Goal: Information Seeking & Learning: Find specific fact

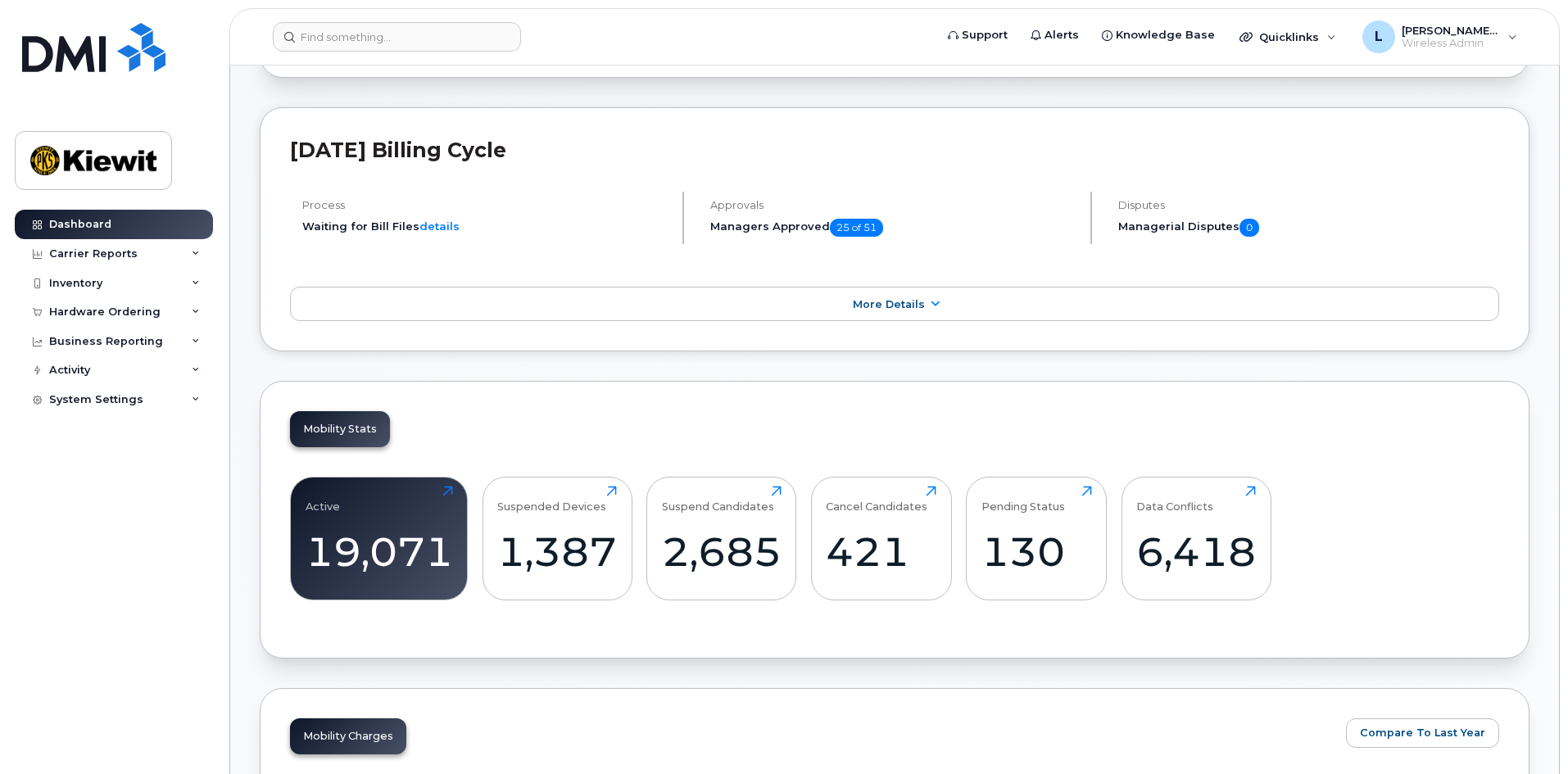
scroll to position [245, 0]
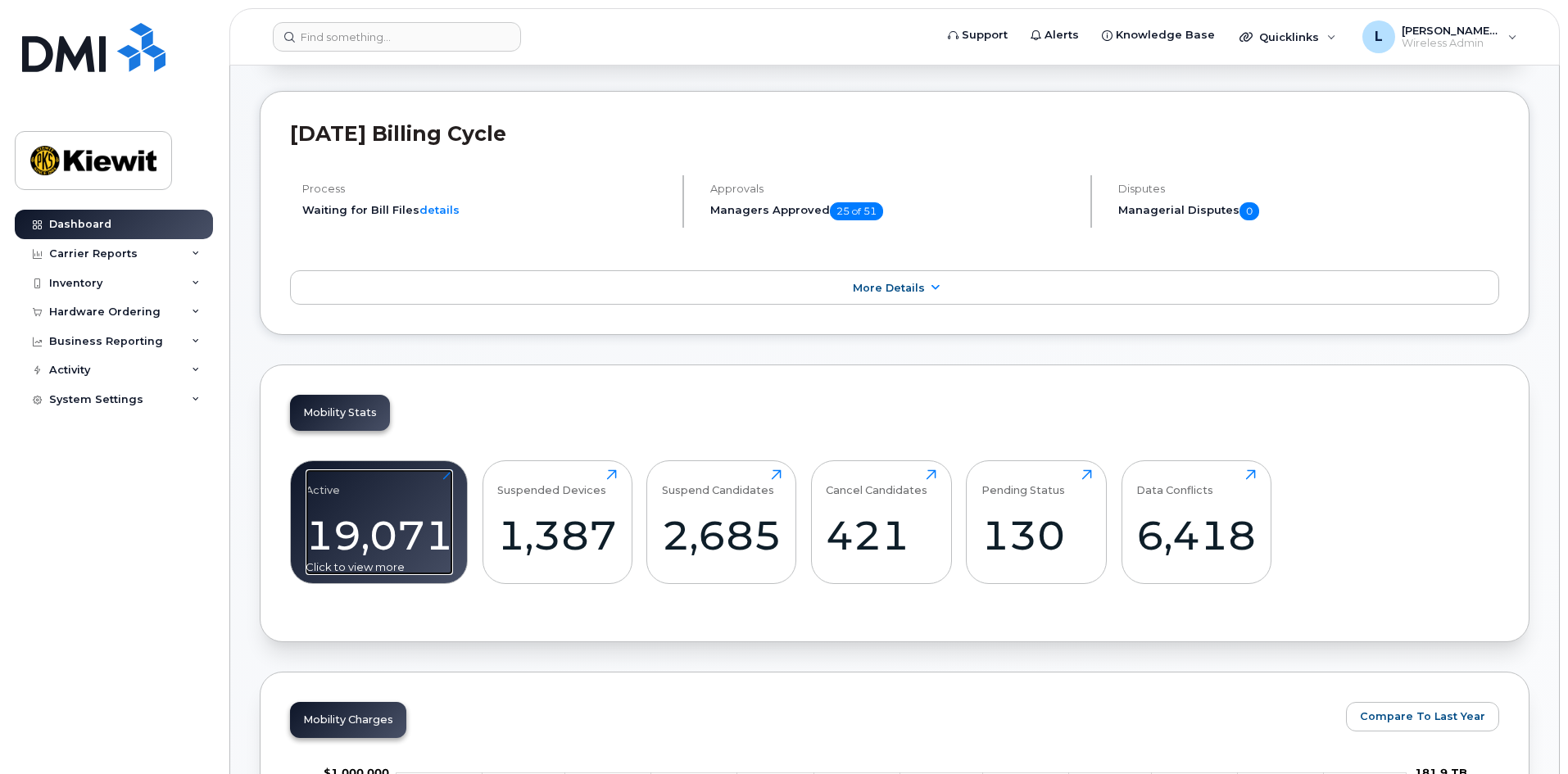
click at [401, 552] on div "19,071" at bounding box center [379, 535] width 147 height 48
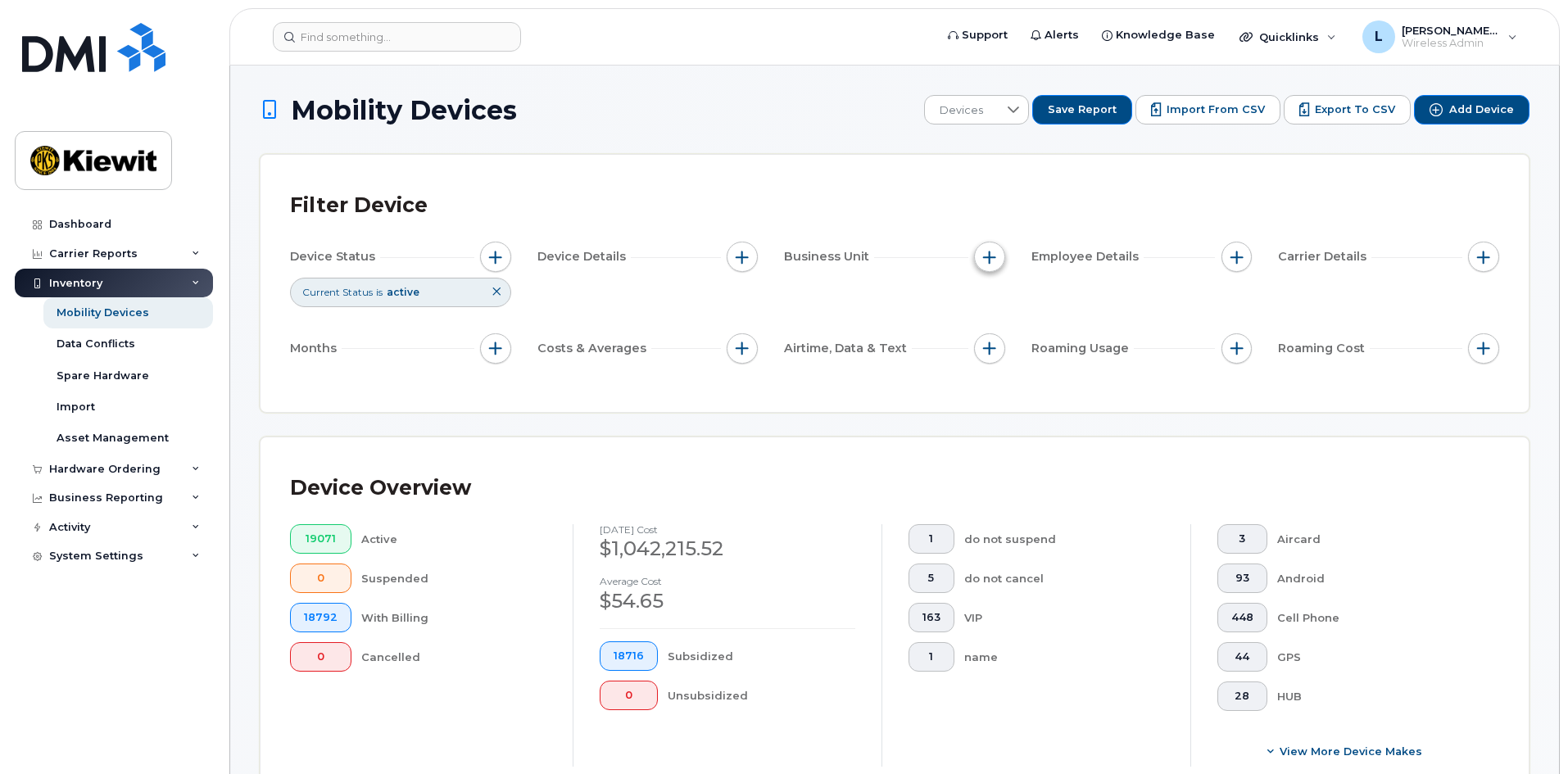
click at [986, 261] on span "button" at bounding box center [990, 257] width 14 height 14
click at [996, 384] on input "WBS Element" at bounding box center [994, 384] width 14 height 14
checkbox input "true"
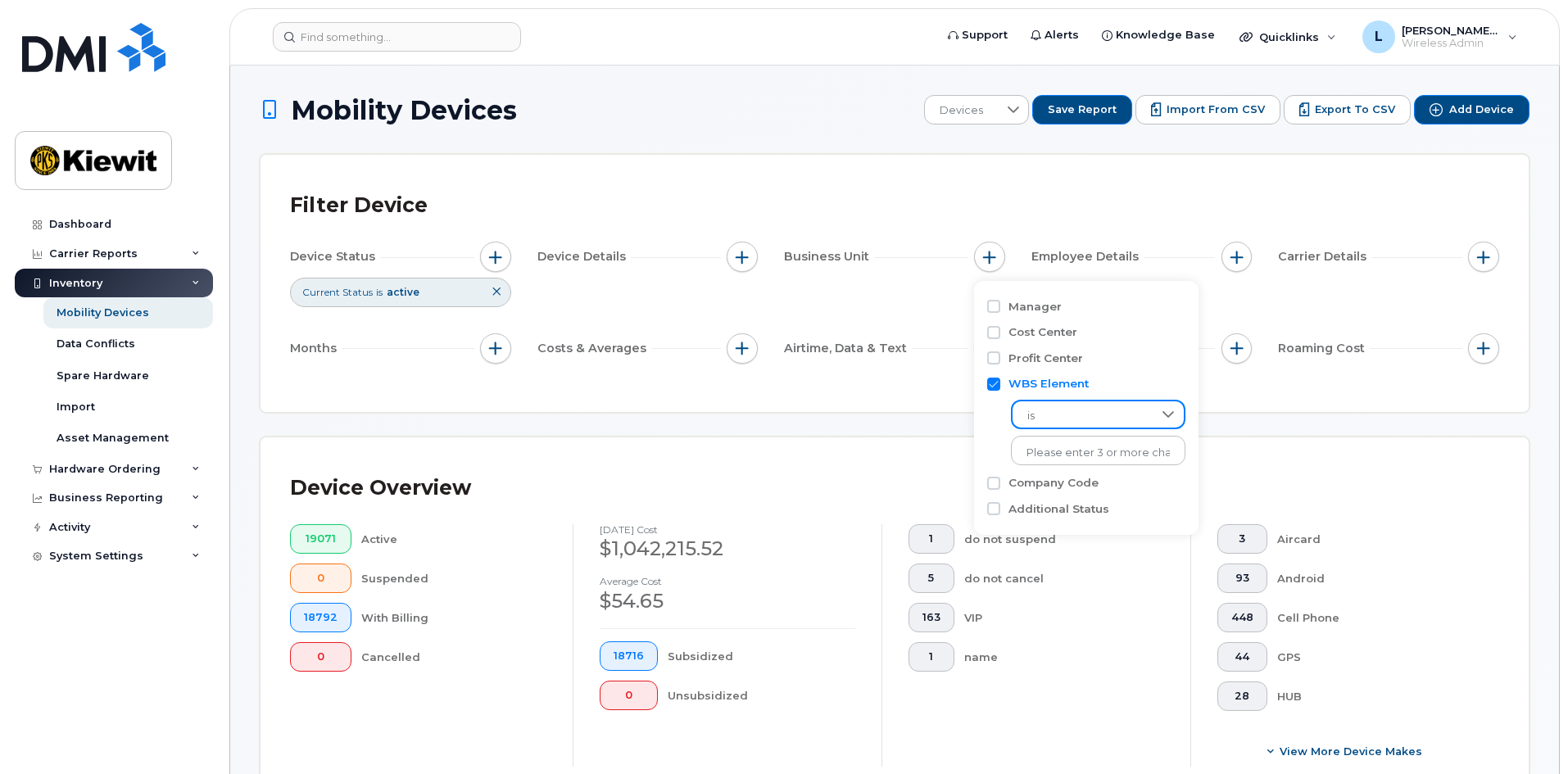
click at [1062, 413] on span "is" at bounding box center [1082, 416] width 140 height 29
click at [1087, 515] on li "contains" at bounding box center [1090, 518] width 158 height 29
click at [1100, 457] on input "text" at bounding box center [1098, 450] width 176 height 29
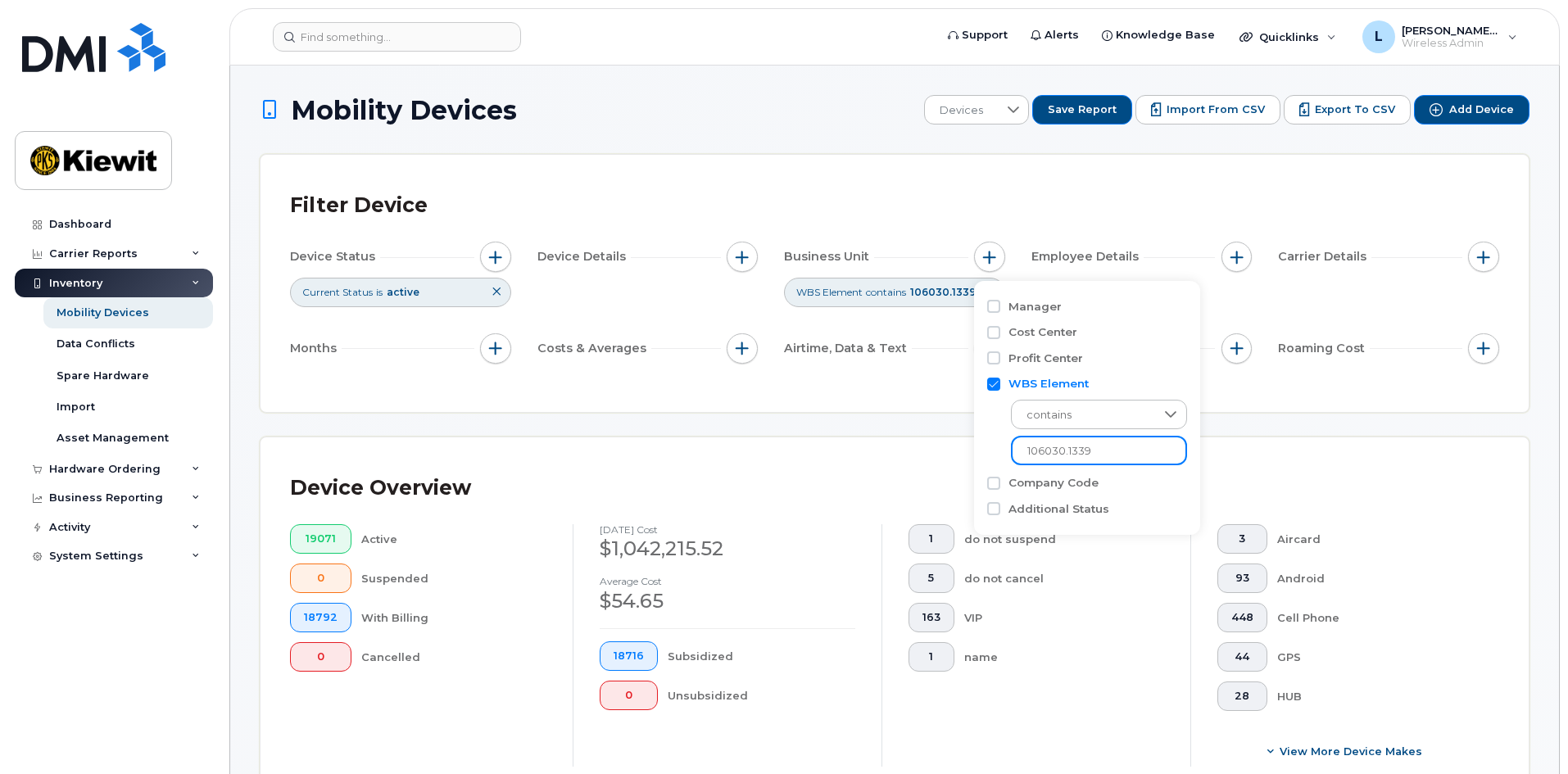
type input "106030.1339"
click at [882, 453] on div "Device Overview 19071 Active 0 Suspended 18792 With Billing 0 Cancelled Septemb…" at bounding box center [894, 623] width 1268 height 371
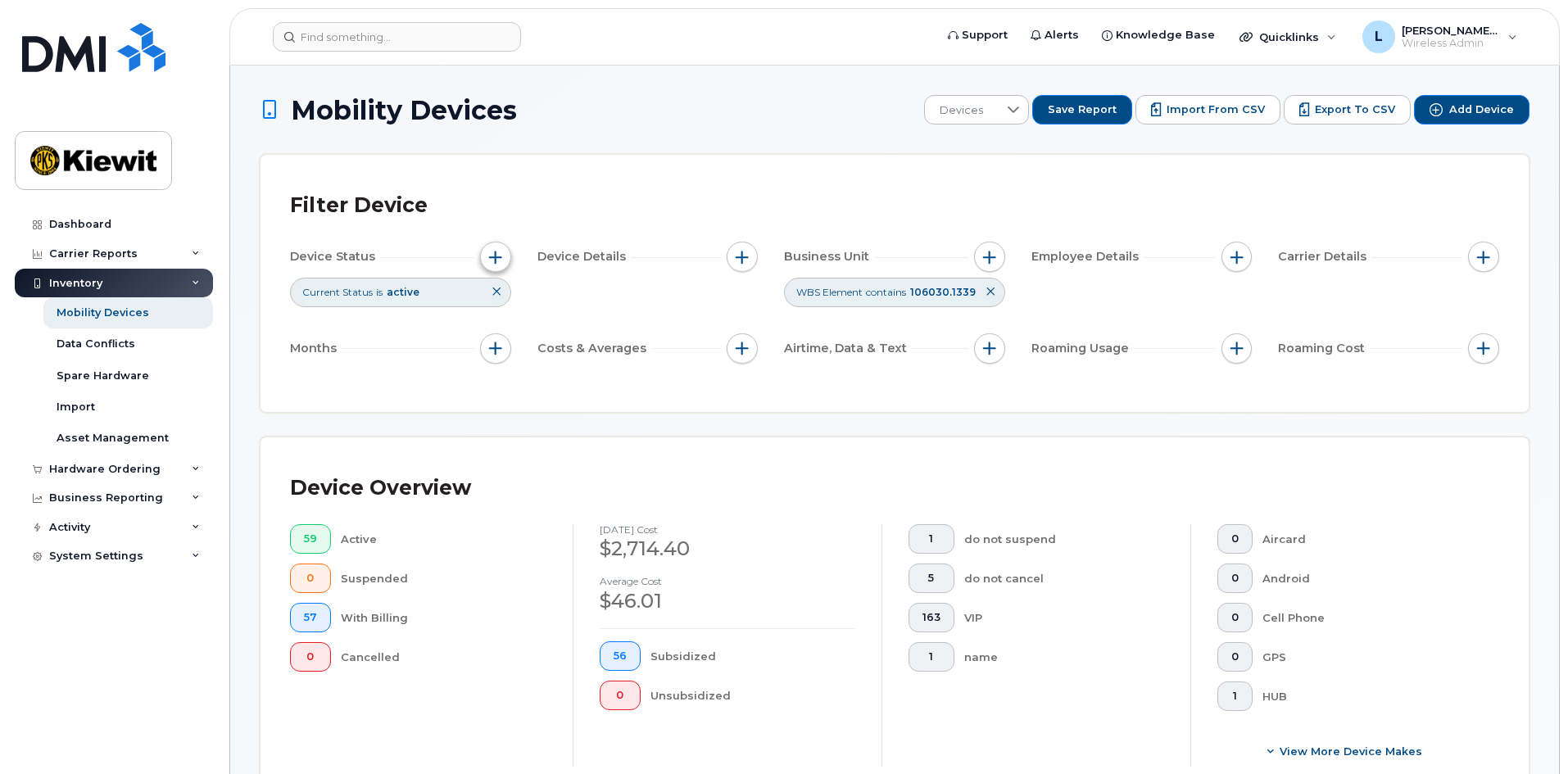
click at [497, 264] on button "button" at bounding box center [496, 257] width 31 height 31
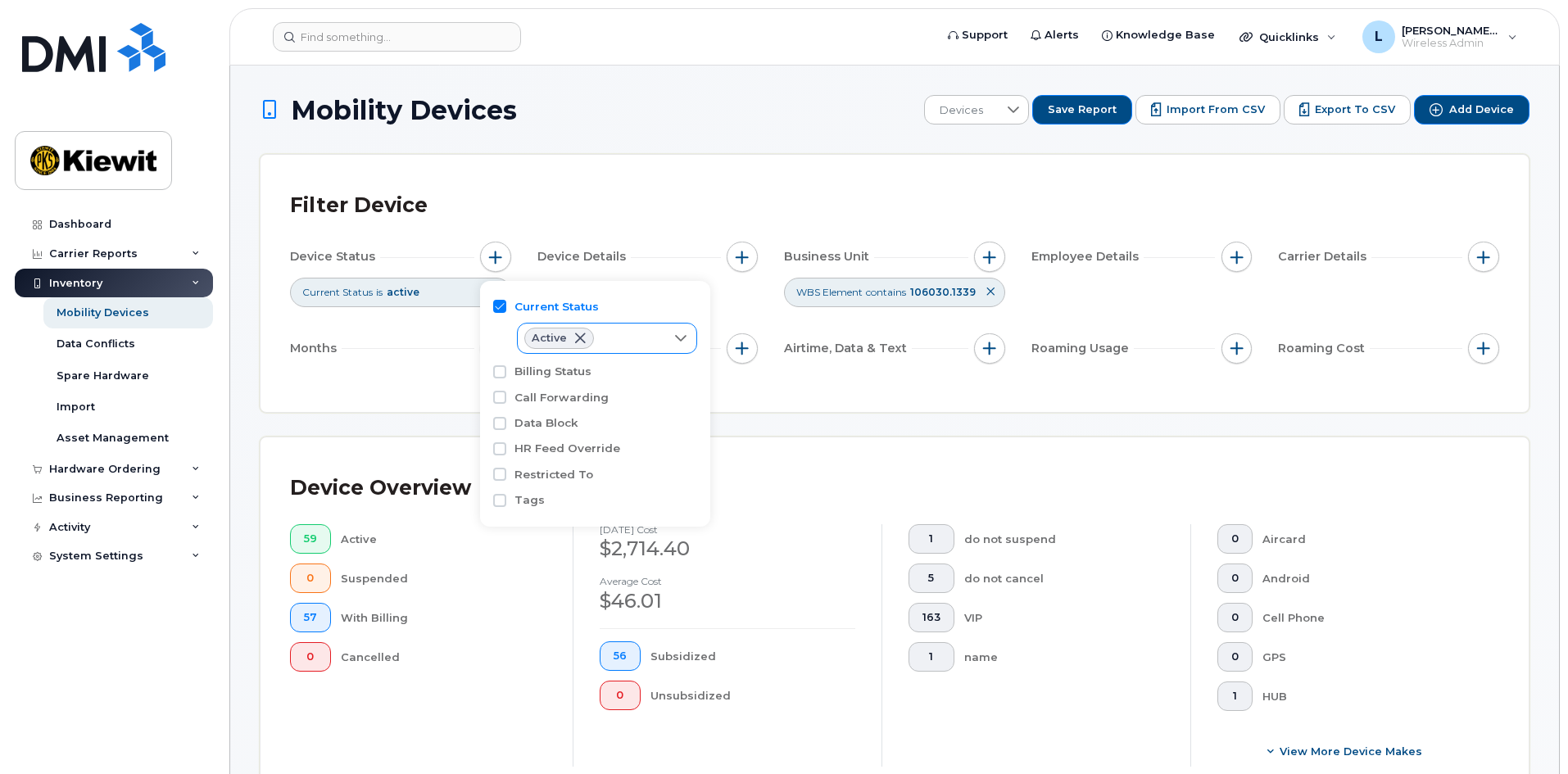
click at [686, 344] on icon at bounding box center [681, 339] width 14 height 14
click at [608, 409] on span "Suspended" at bounding box center [580, 404] width 62 height 16
checkbox input "true"
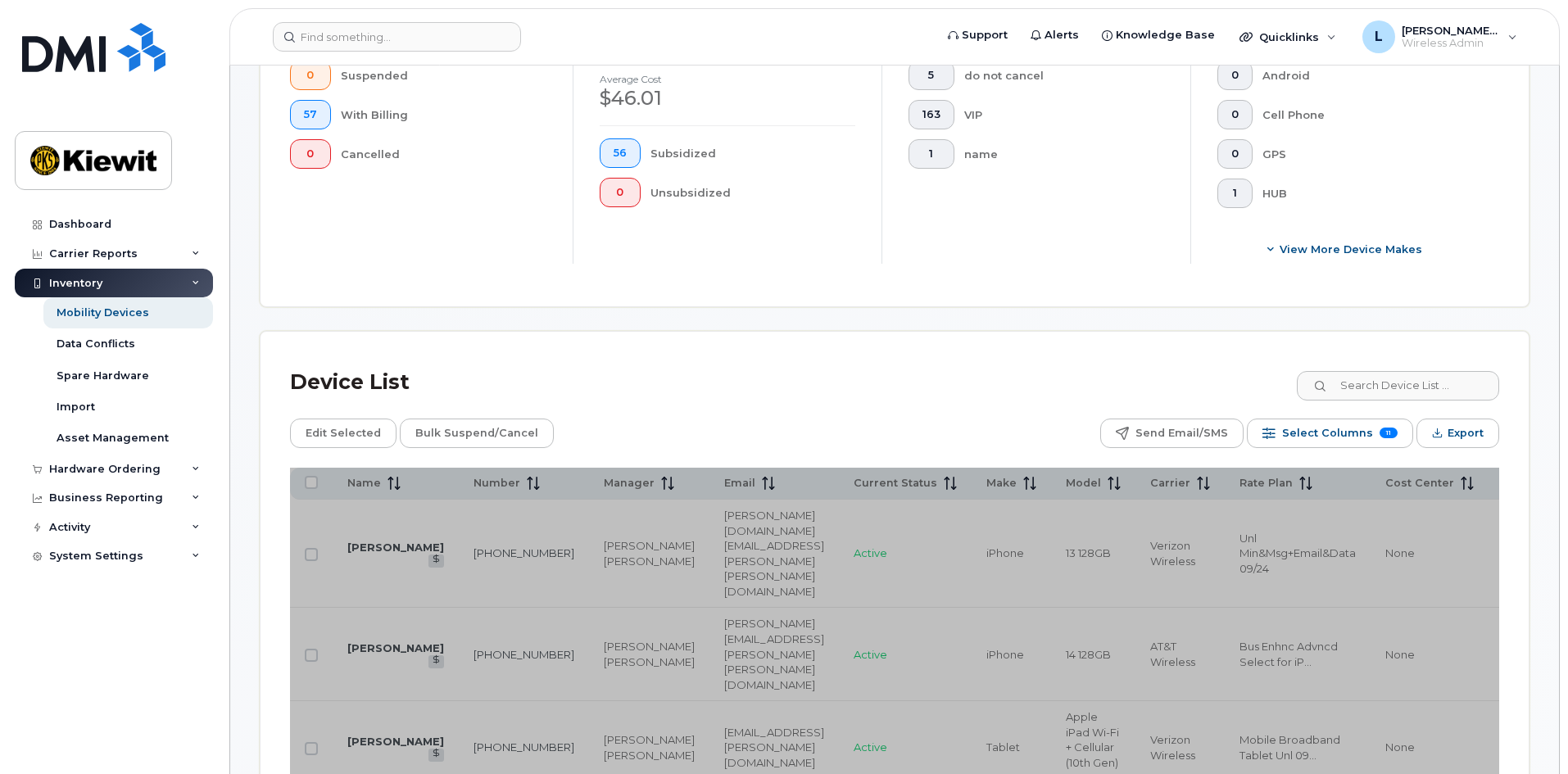
scroll to position [655, 0]
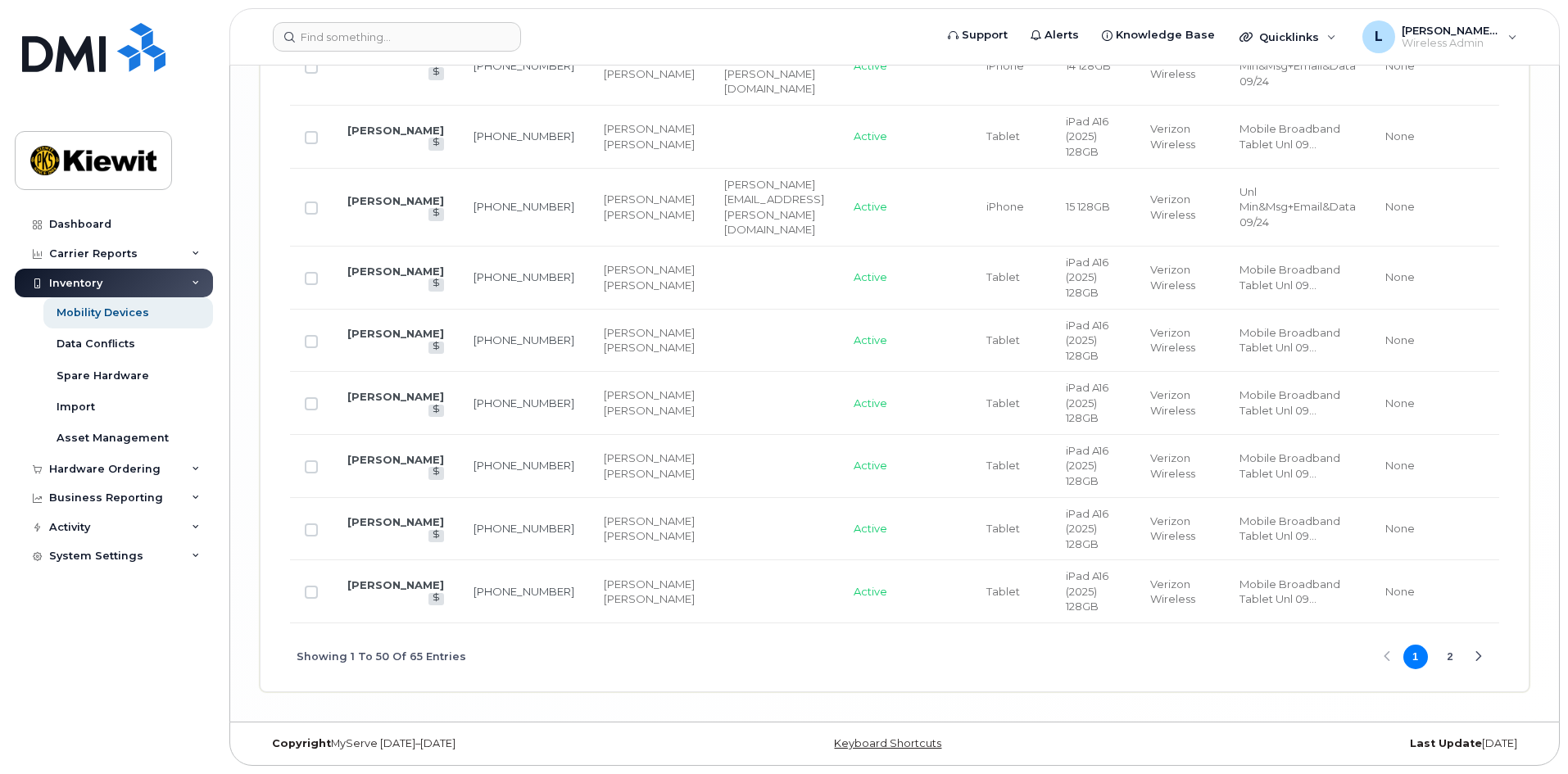
scroll to position [4450, 0]
click at [1453, 661] on button "2" at bounding box center [1449, 656] width 24 height 24
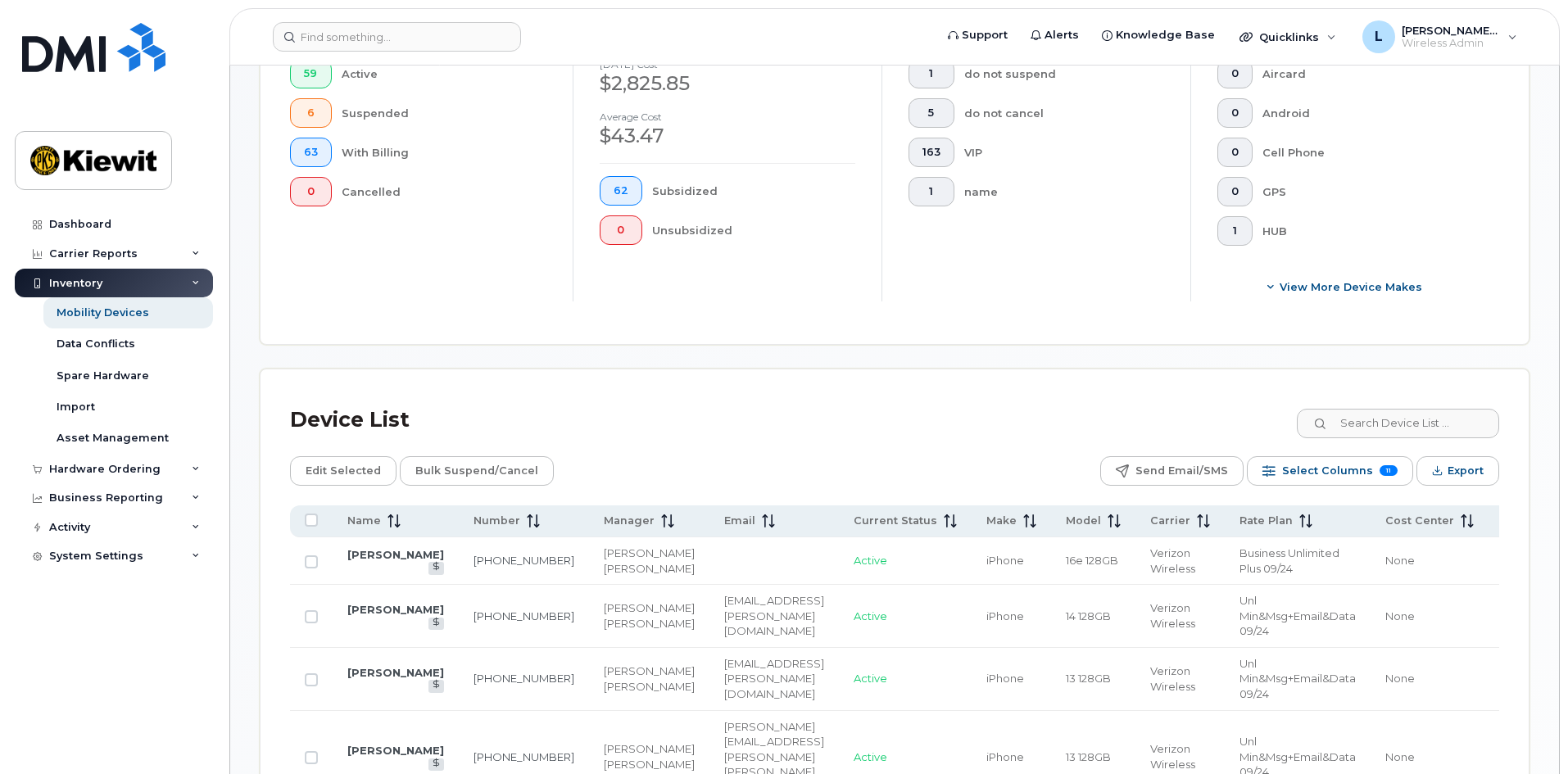
scroll to position [491, 0]
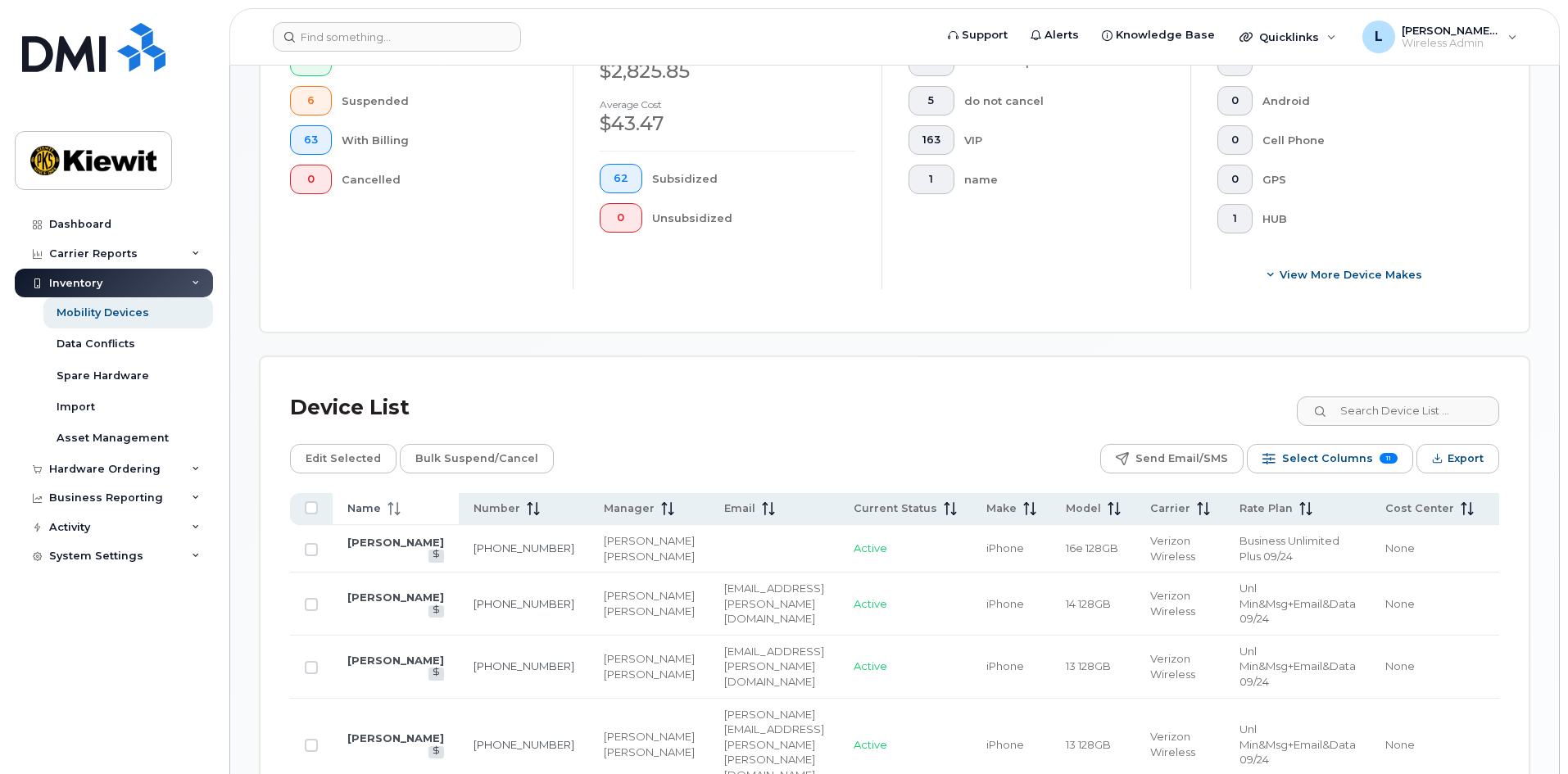
click at [355, 501] on span "Name" at bounding box center [364, 508] width 34 height 15
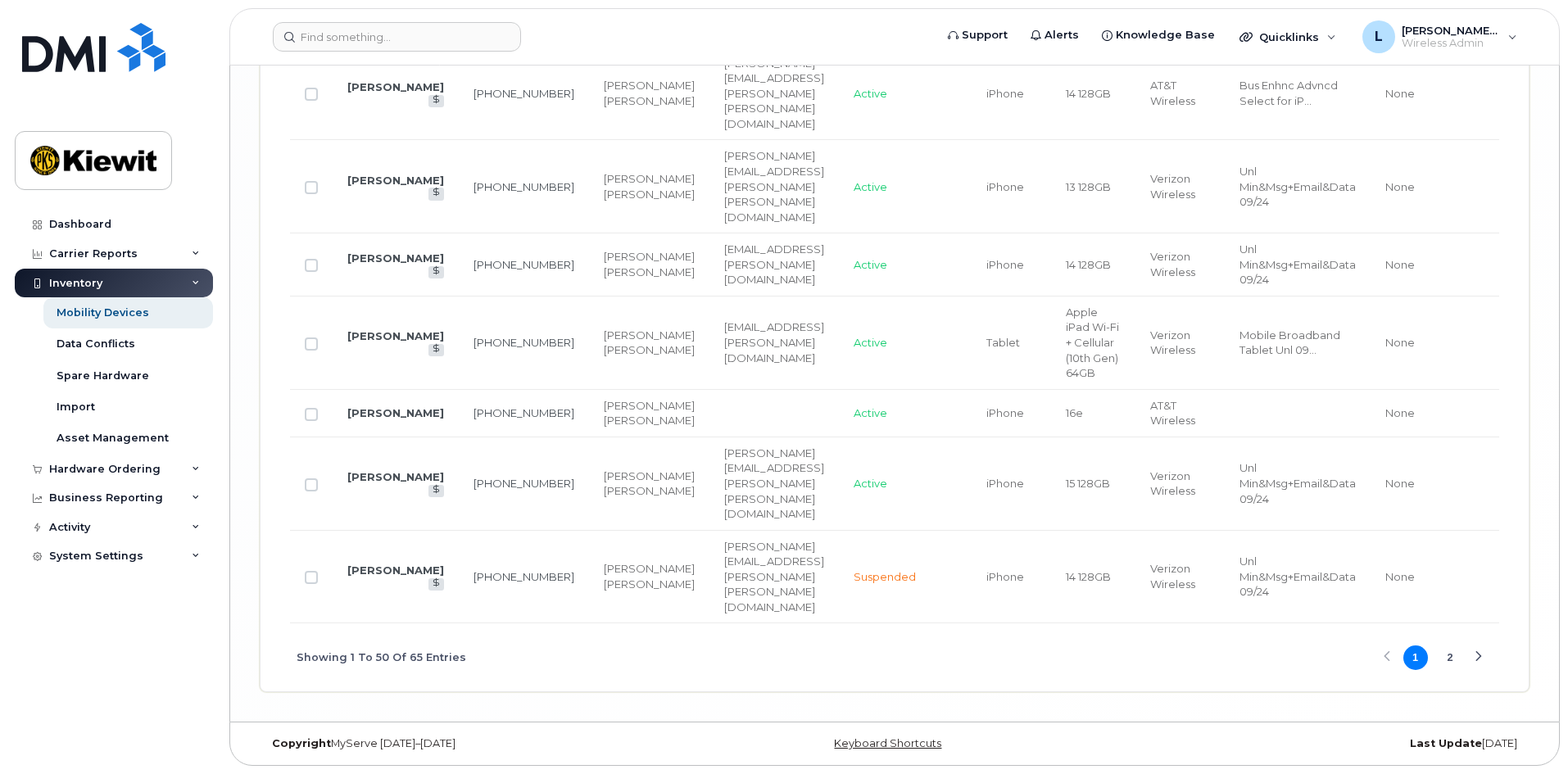
scroll to position [4496, 0]
click at [1452, 666] on button "2" at bounding box center [1449, 657] width 24 height 24
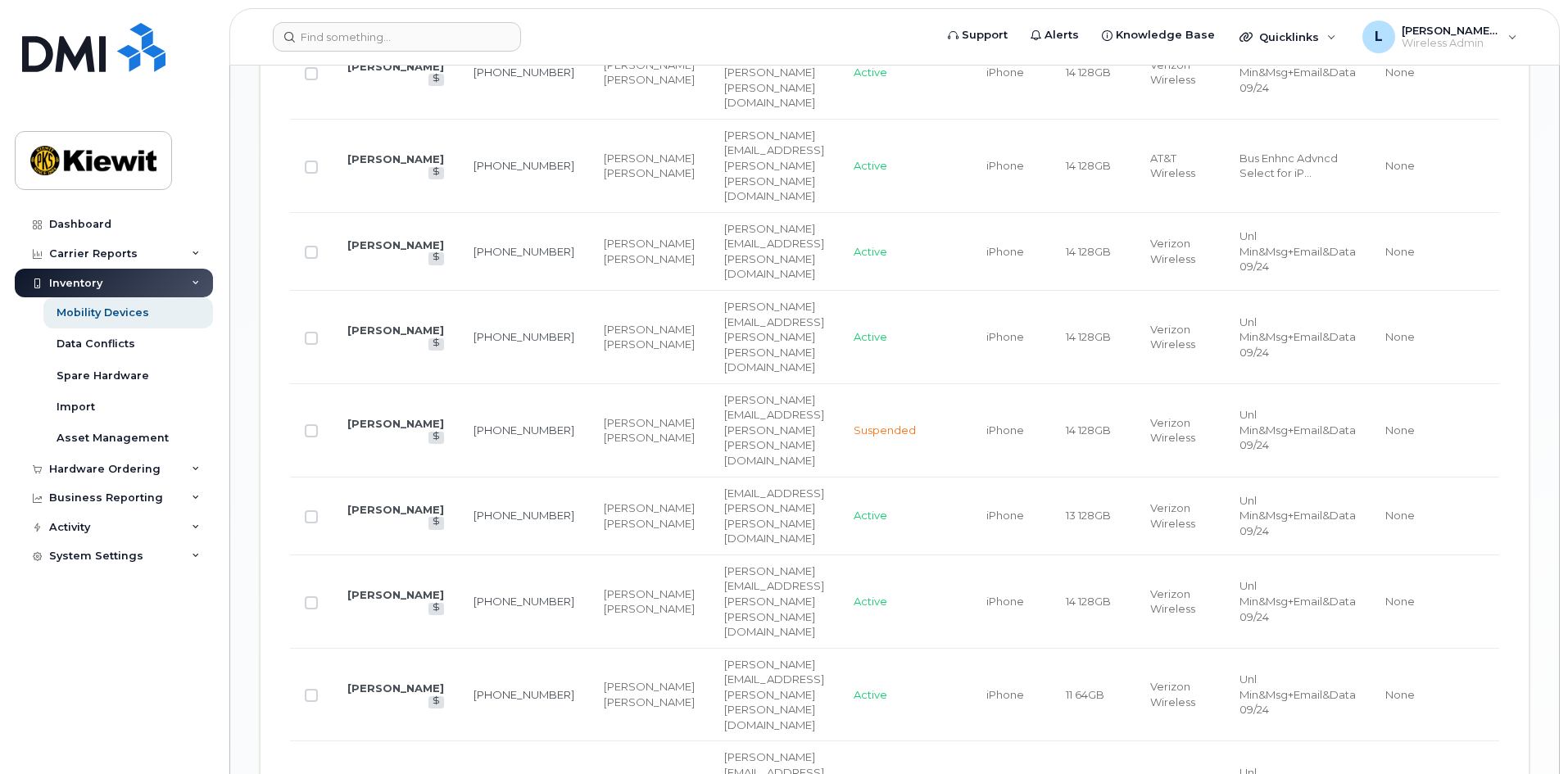
scroll to position [817, 0]
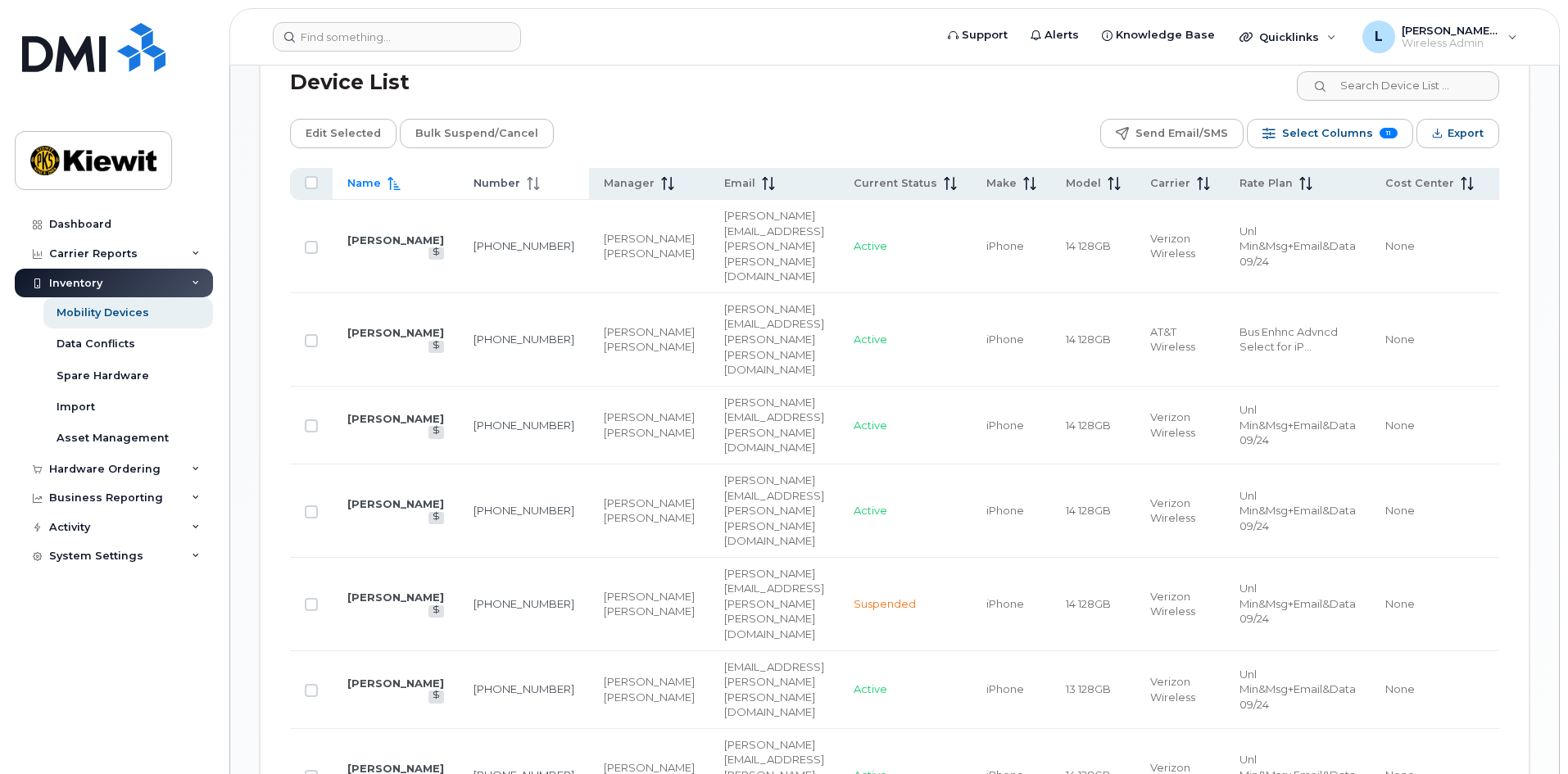
click at [474, 176] on span "Number" at bounding box center [497, 182] width 47 height 15
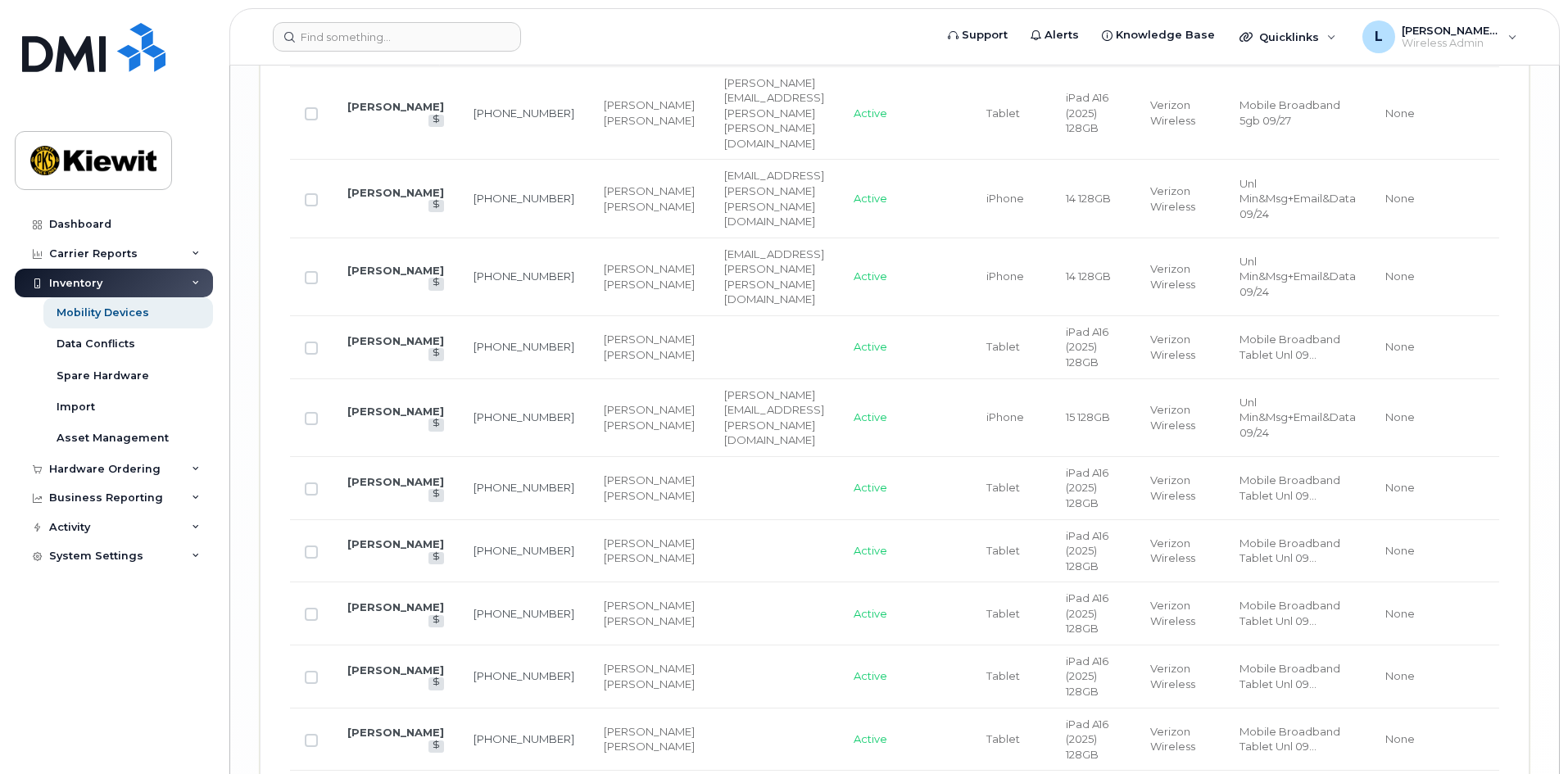
scroll to position [4450, 0]
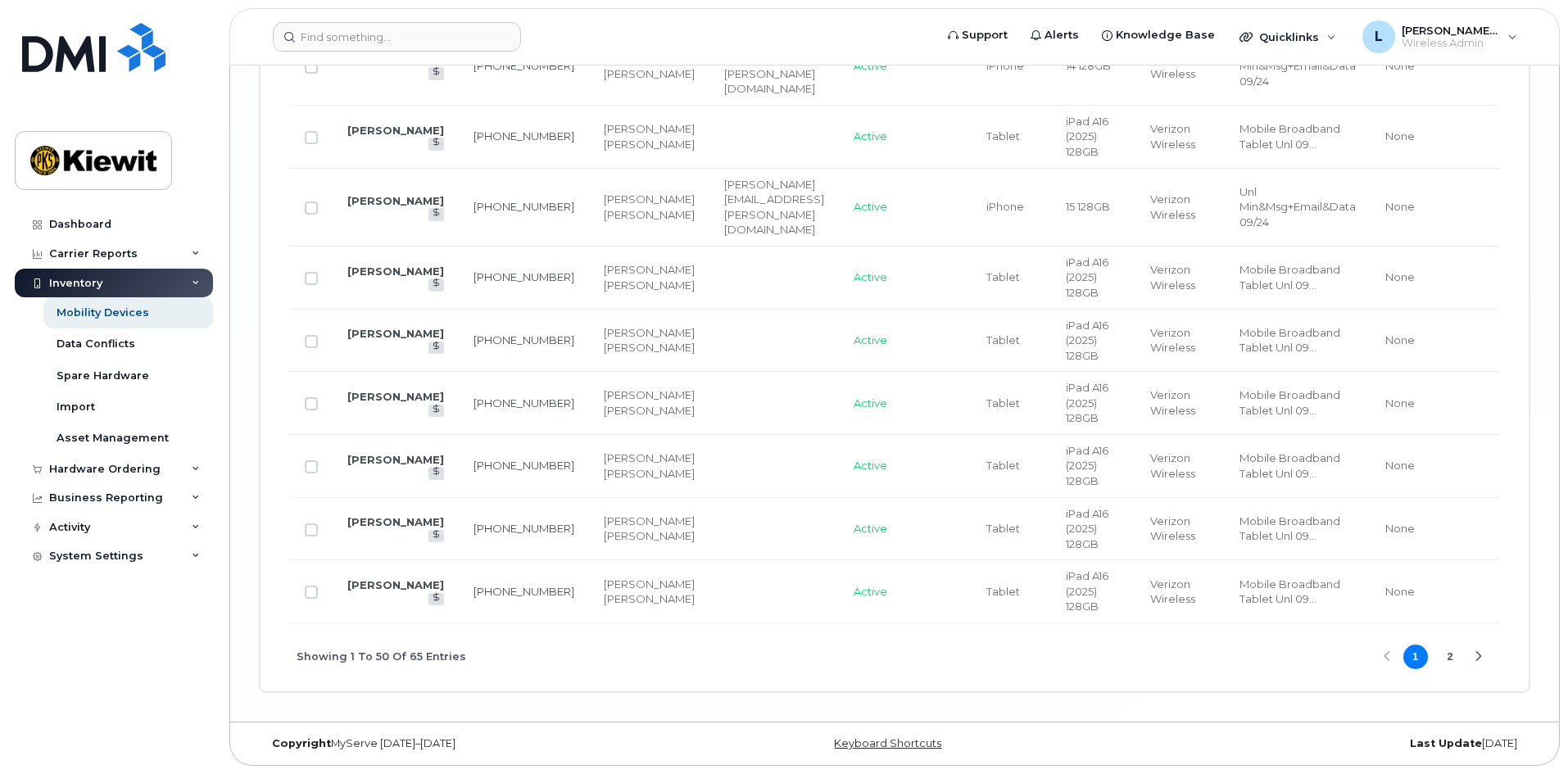
click at [1454, 655] on button "2" at bounding box center [1449, 656] width 24 height 24
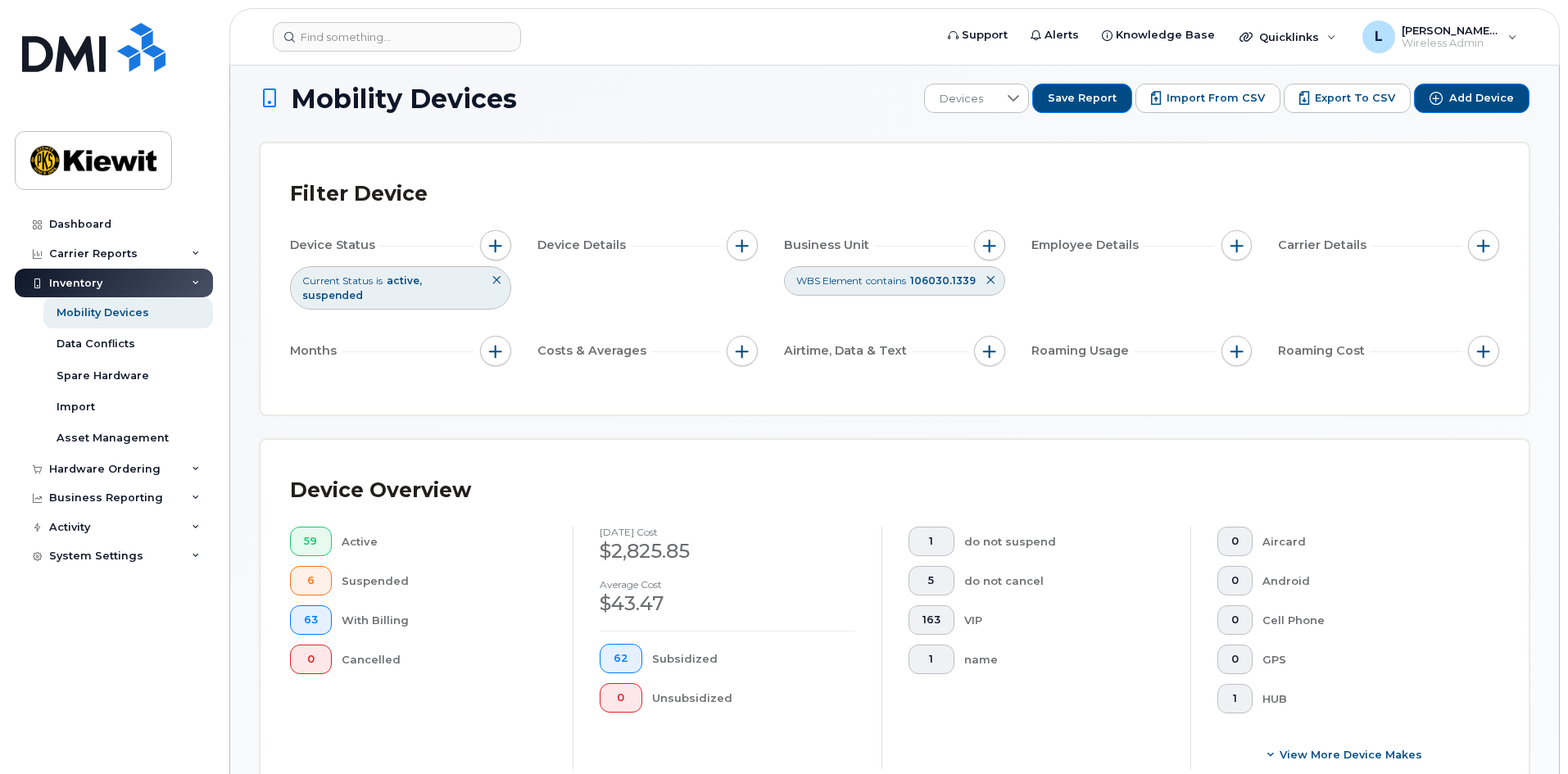
scroll to position [0, 0]
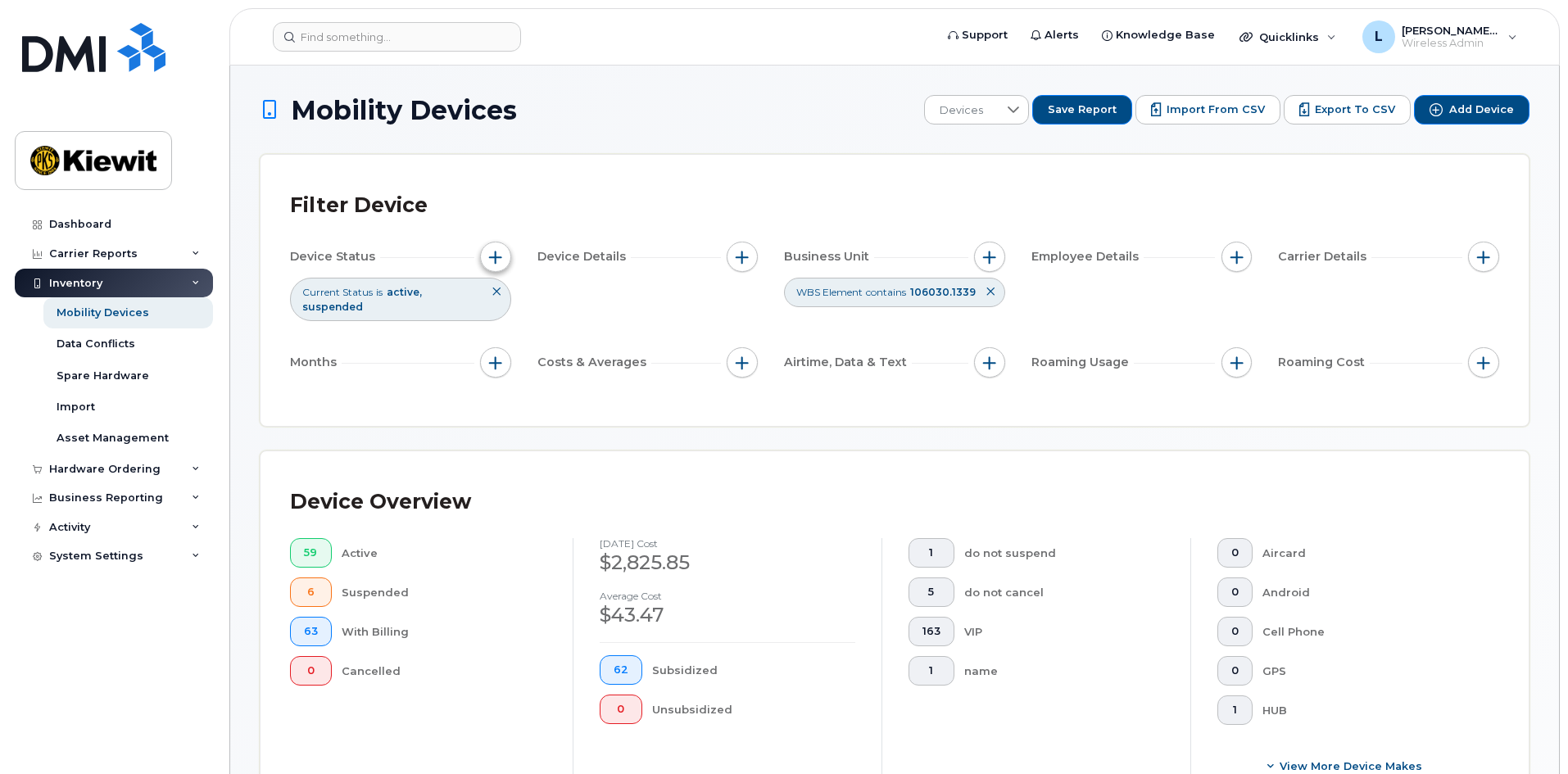
click at [491, 260] on span "button" at bounding box center [496, 257] width 14 height 14
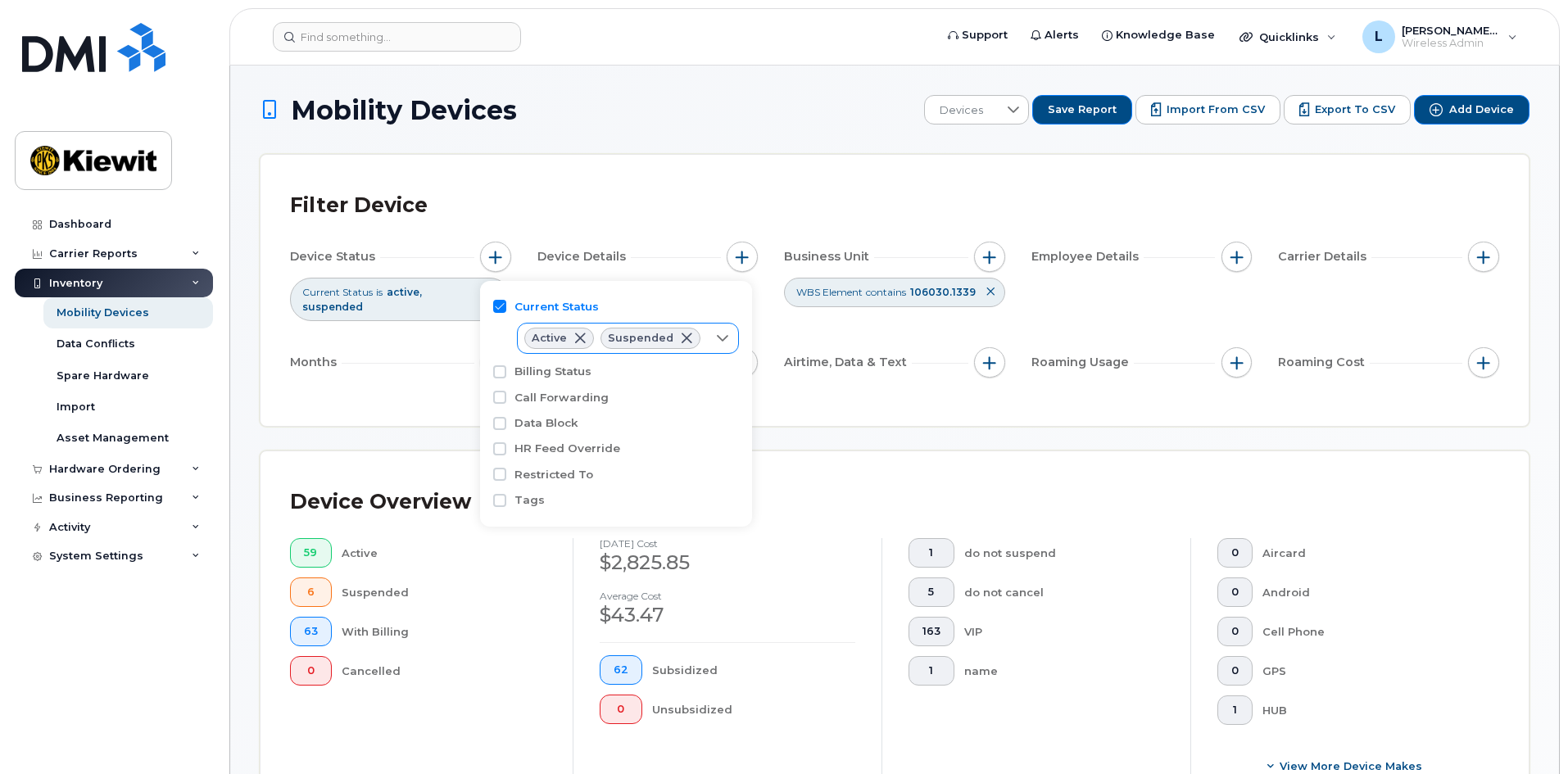
click at [723, 339] on icon at bounding box center [723, 339] width 14 height 14
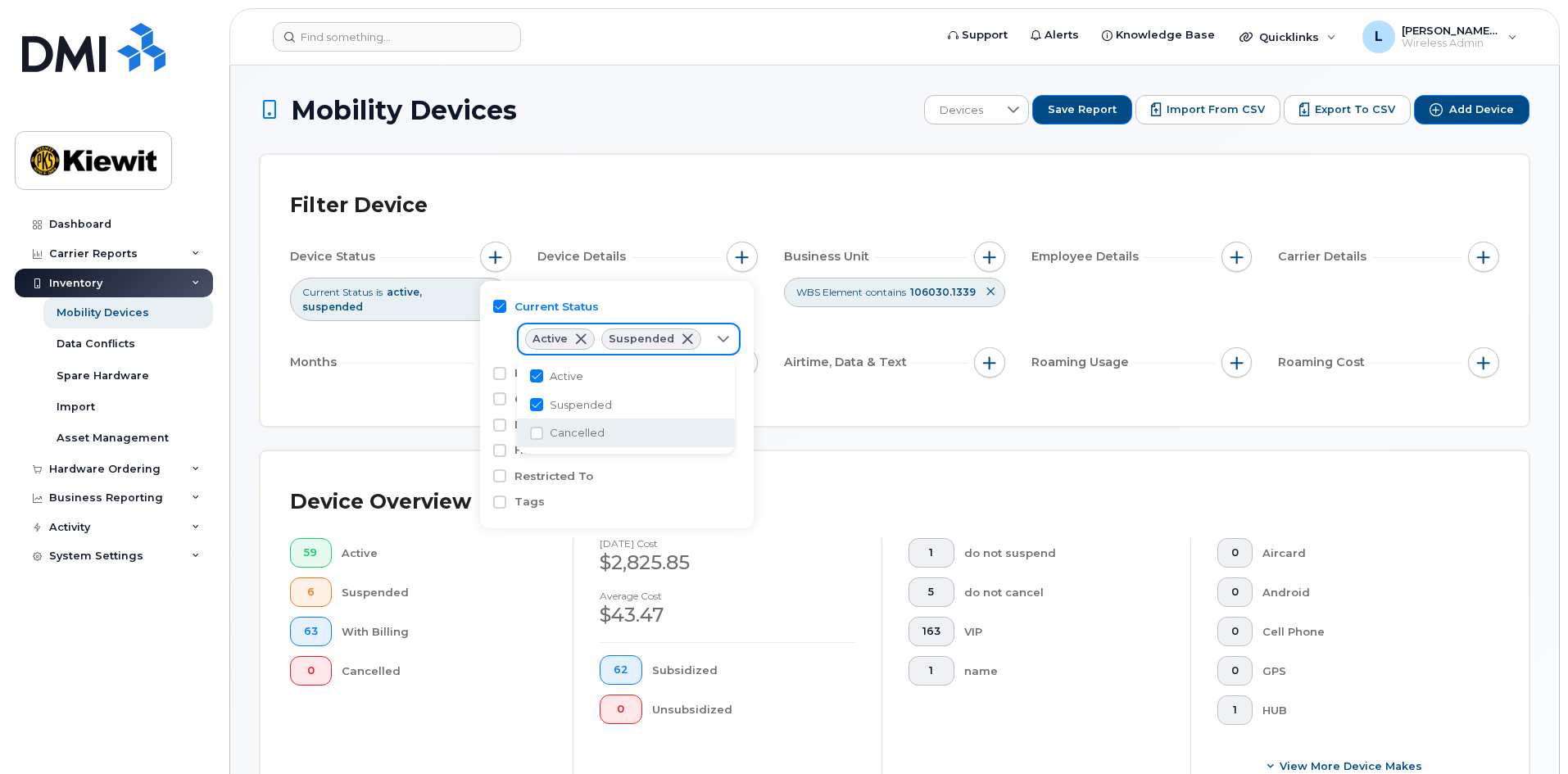
click at [570, 432] on span "Cancelled" at bounding box center [576, 433] width 55 height 16
checkbox input "true"
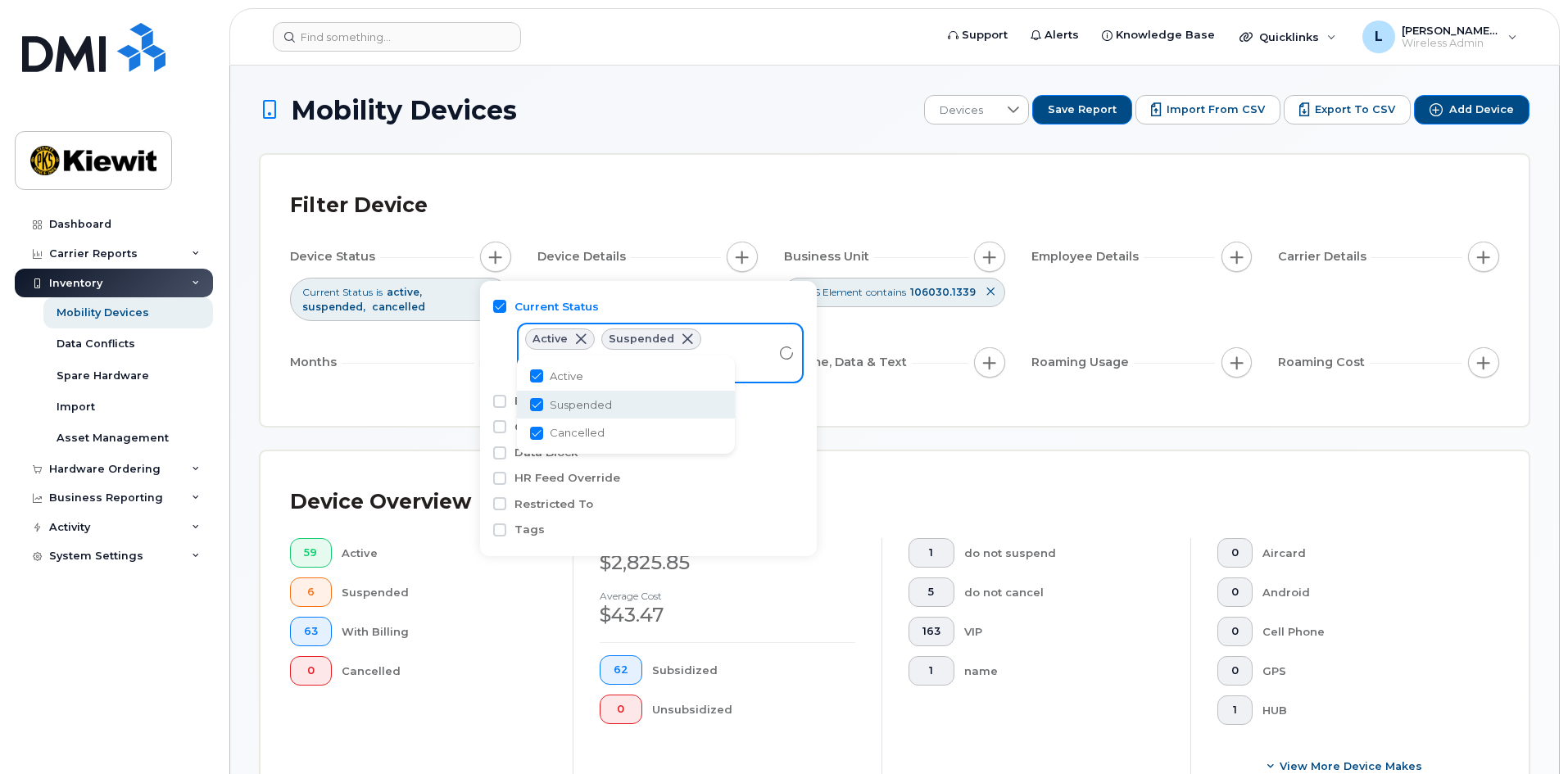
click at [565, 409] on span "Suspended" at bounding box center [580, 404] width 62 height 16
checkbox input "false"
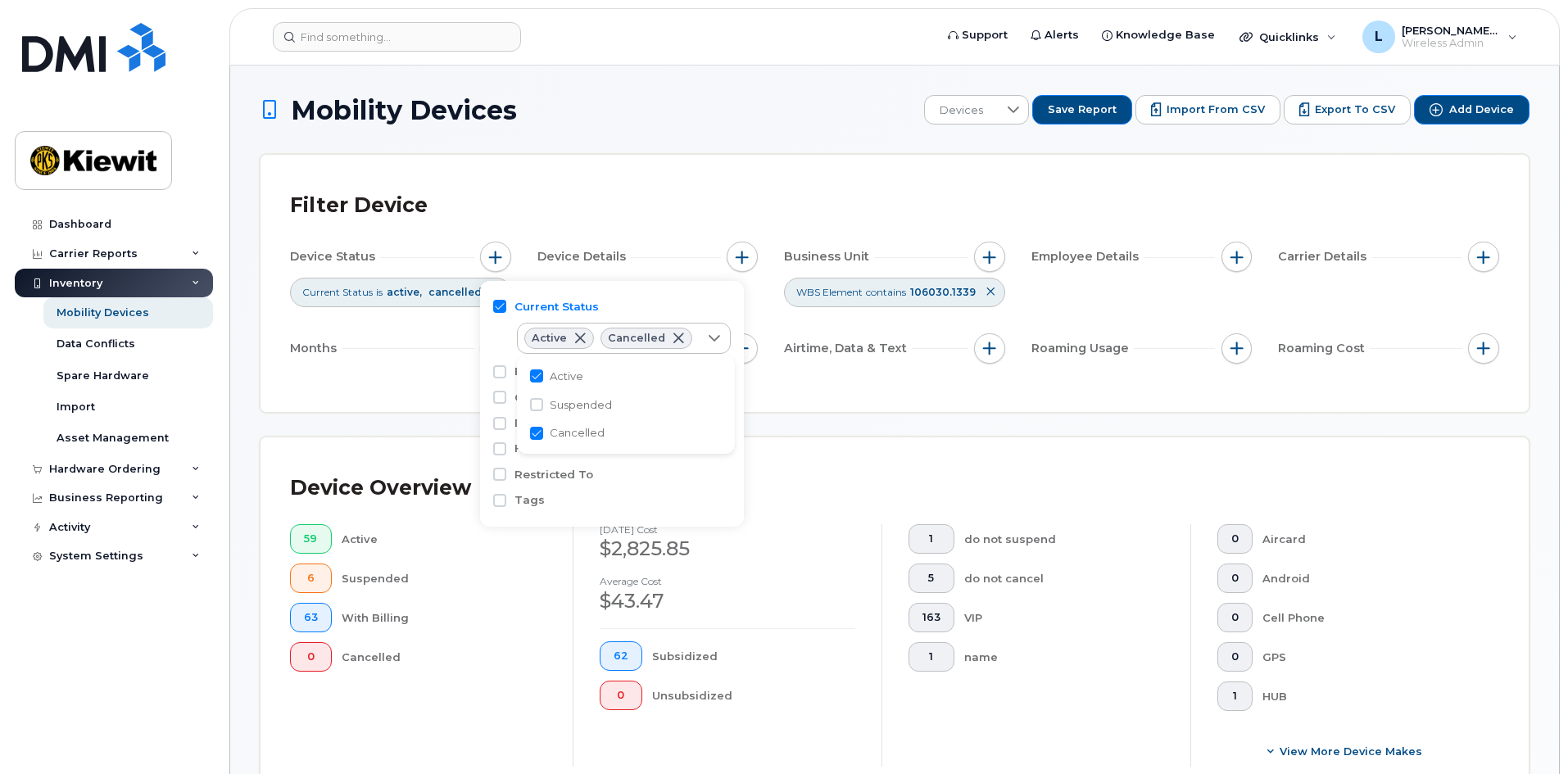
click at [565, 382] on span "Active" at bounding box center [566, 376] width 34 height 16
checkbox input "false"
click at [350, 381] on div "Filter Device Device Status Current Status is cancelled Device Details Business…" at bounding box center [895, 283] width 1209 height 198
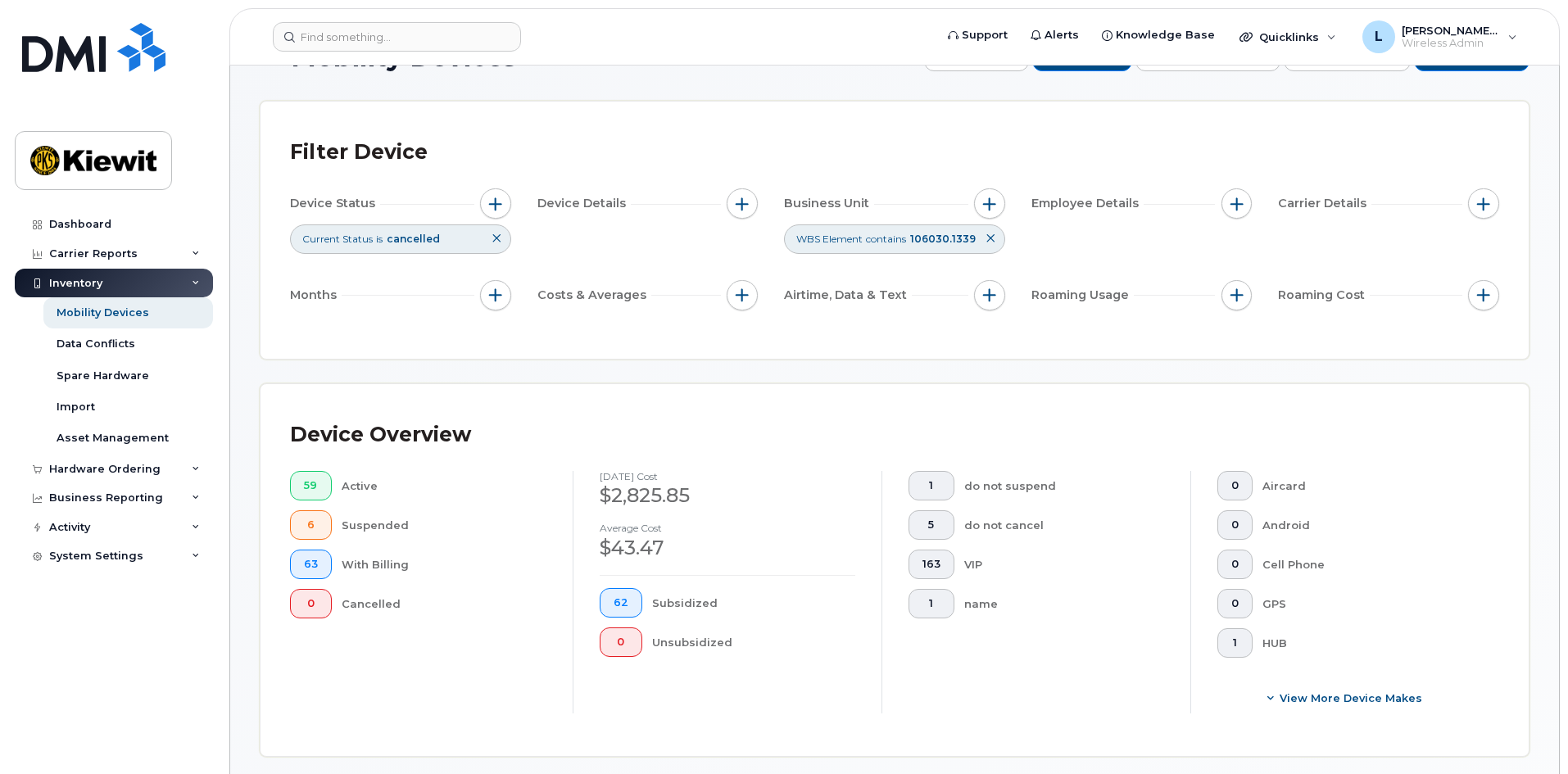
scroll to position [81, 0]
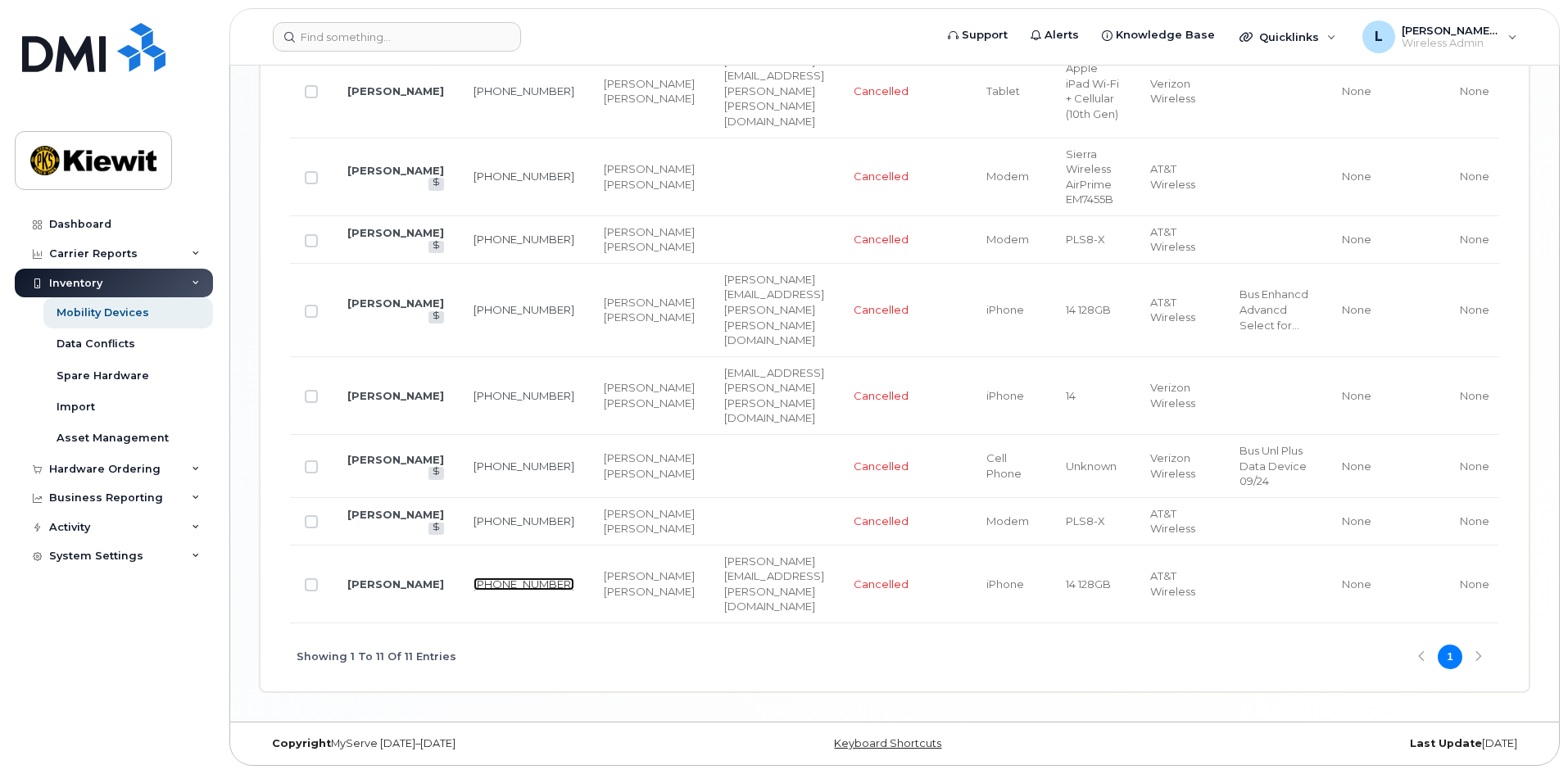
click at [474, 591] on link "984-292-4047" at bounding box center [524, 584] width 101 height 14
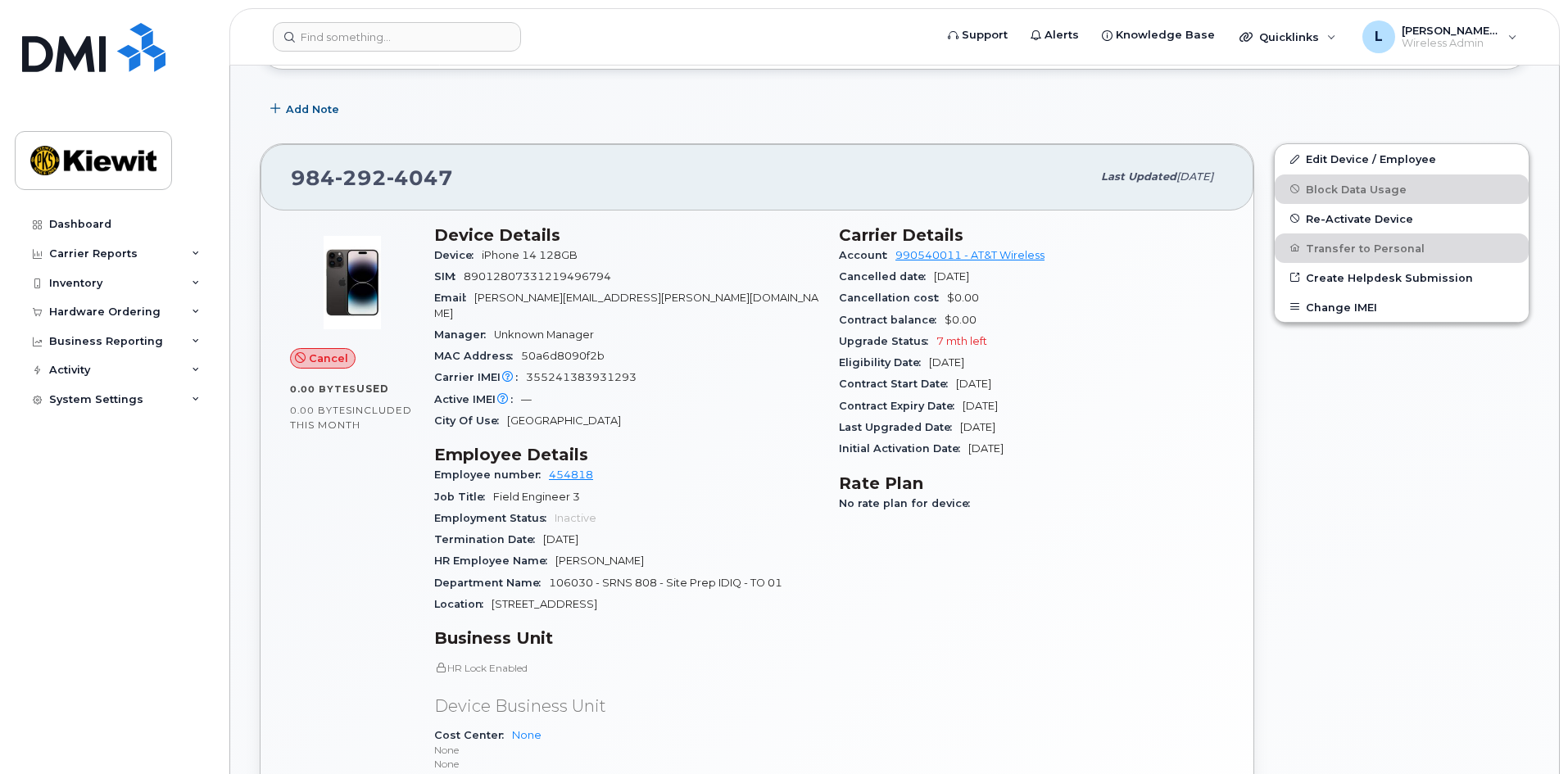
scroll to position [409, 0]
